Goal: Complete application form: Complete application form

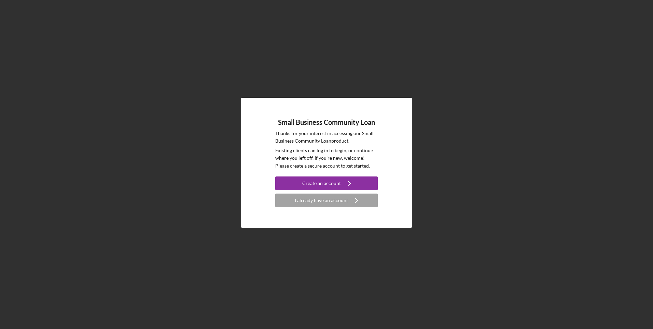
click at [351, 200] on icon "Icon/Navigate" at bounding box center [356, 200] width 17 height 17
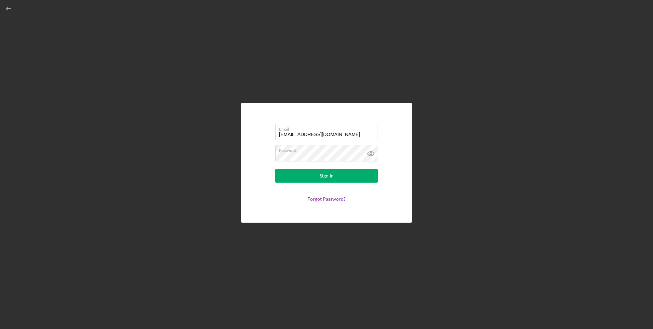
click at [314, 134] on input "[EMAIL_ADDRESS][DOMAIN_NAME]" at bounding box center [326, 132] width 102 height 16
type input "[EMAIL_ADDRESS][DOMAIN_NAME]"
click at [331, 173] on div "Sign In" at bounding box center [327, 176] width 14 height 14
